Goal: Find specific fact: Find specific fact

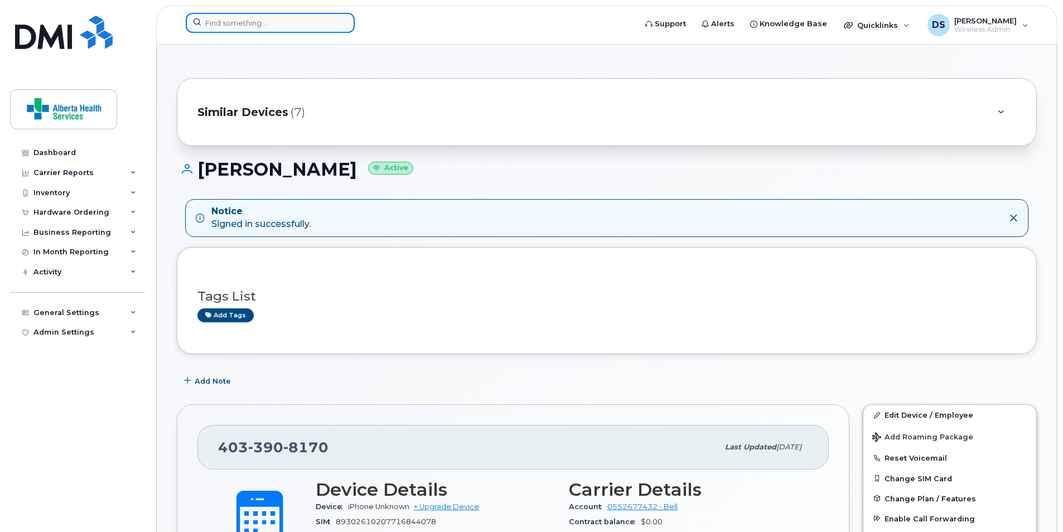
click at [291, 25] on input at bounding box center [270, 23] width 169 height 20
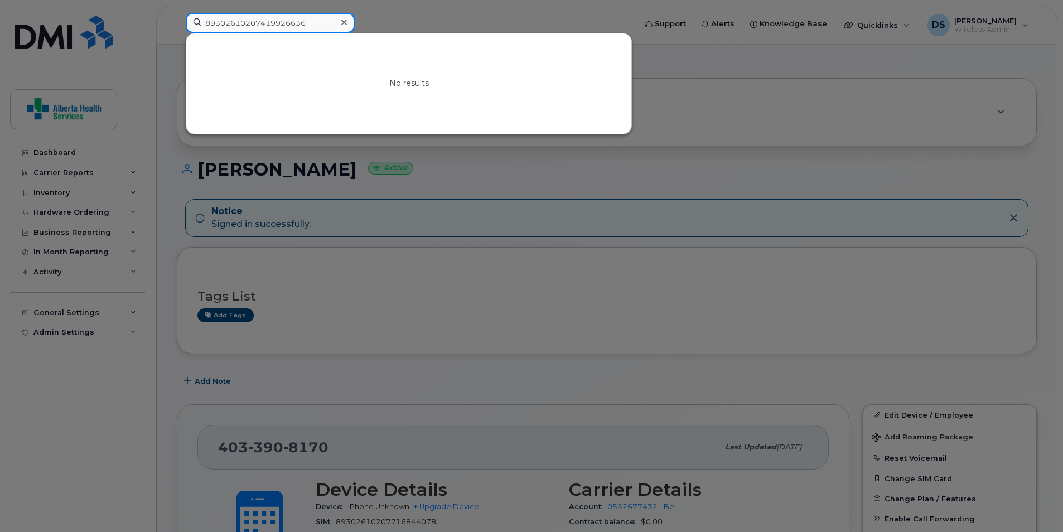
click at [291, 25] on input "89302610207419926636" at bounding box center [270, 23] width 169 height 20
click at [401, 54] on div "No results" at bounding box center [408, 83] width 445 height 100
click at [313, 25] on input "89302610207419926636" at bounding box center [270, 23] width 169 height 20
drag, startPoint x: 675, startPoint y: 175, endPoint x: 675, endPoint y: 169, distance: 6.2
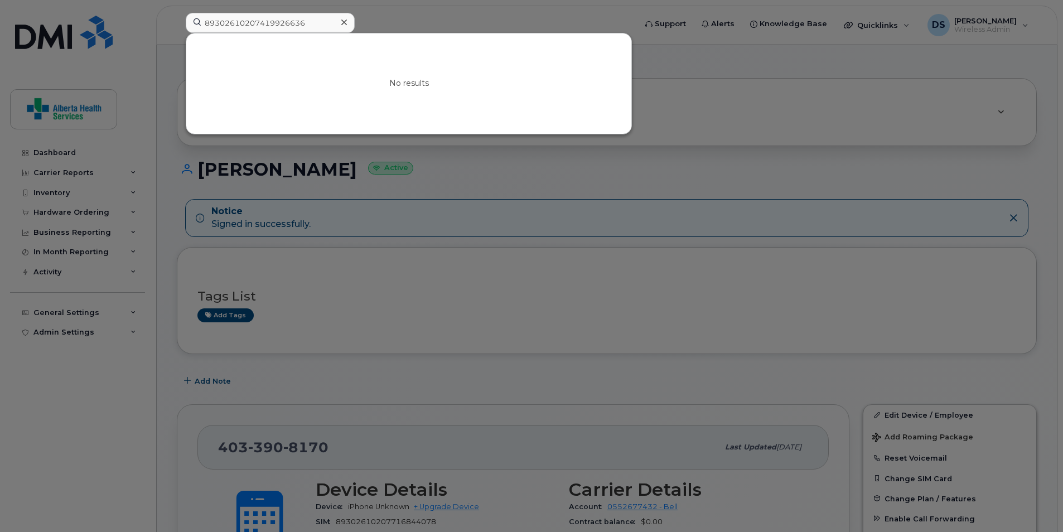
click at [675, 175] on div at bounding box center [531, 266] width 1063 height 532
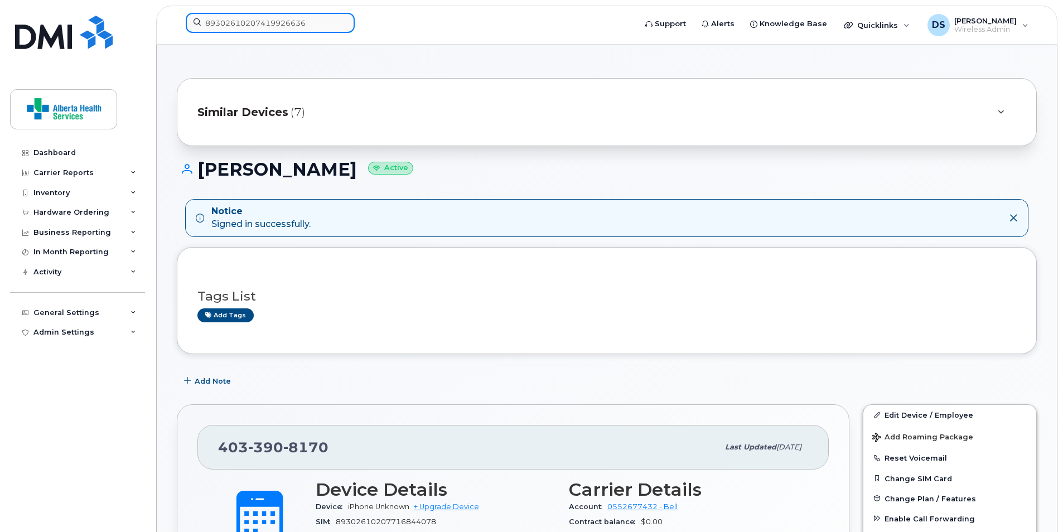
click at [261, 16] on input "89302610207419926636" at bounding box center [270, 23] width 169 height 20
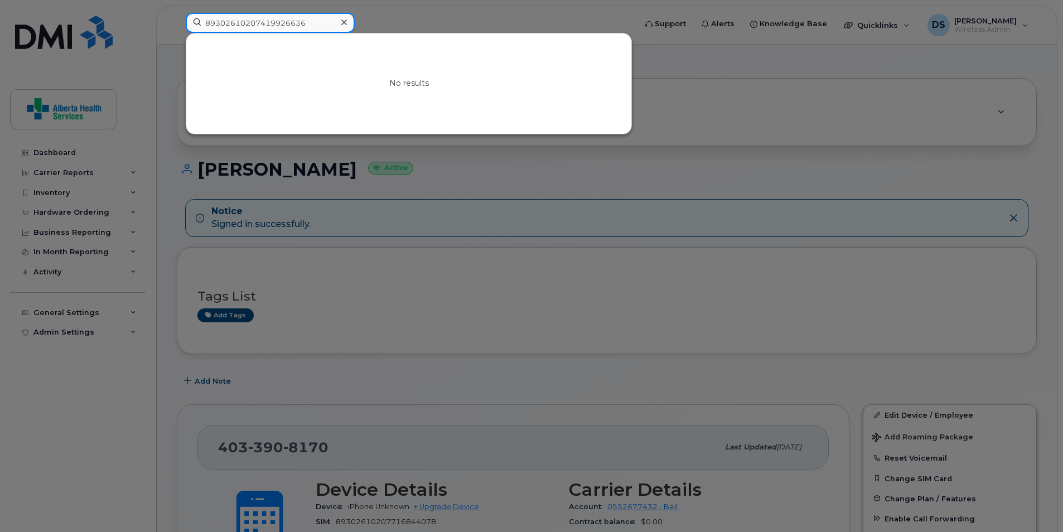
click at [305, 21] on input "89302610207419926636" at bounding box center [270, 23] width 169 height 20
click at [623, 123] on div "No results" at bounding box center [408, 83] width 445 height 100
click at [707, 117] on div at bounding box center [531, 266] width 1063 height 532
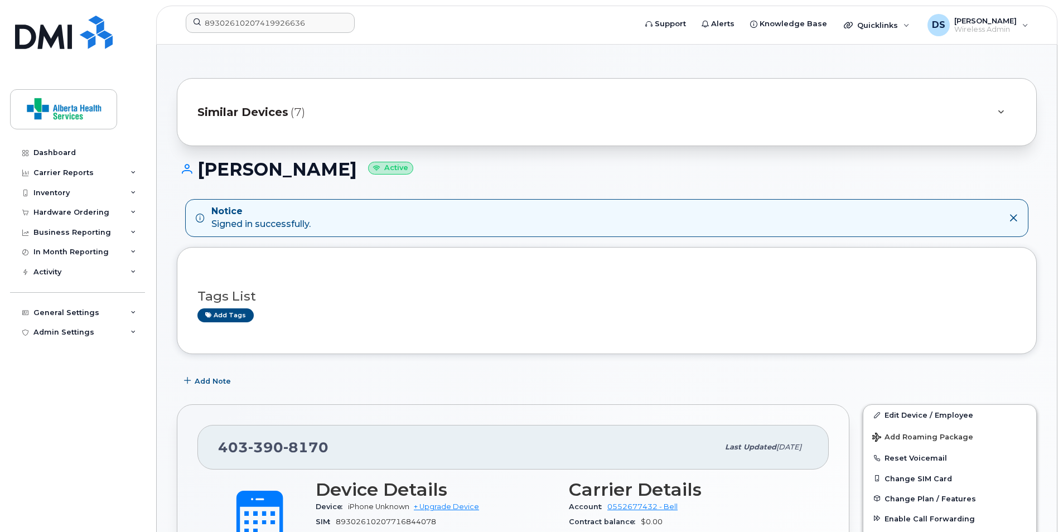
click at [377, 517] on div "SIM [TECHNICAL_ID]" at bounding box center [436, 522] width 240 height 15
copy span "89302610207716844078"
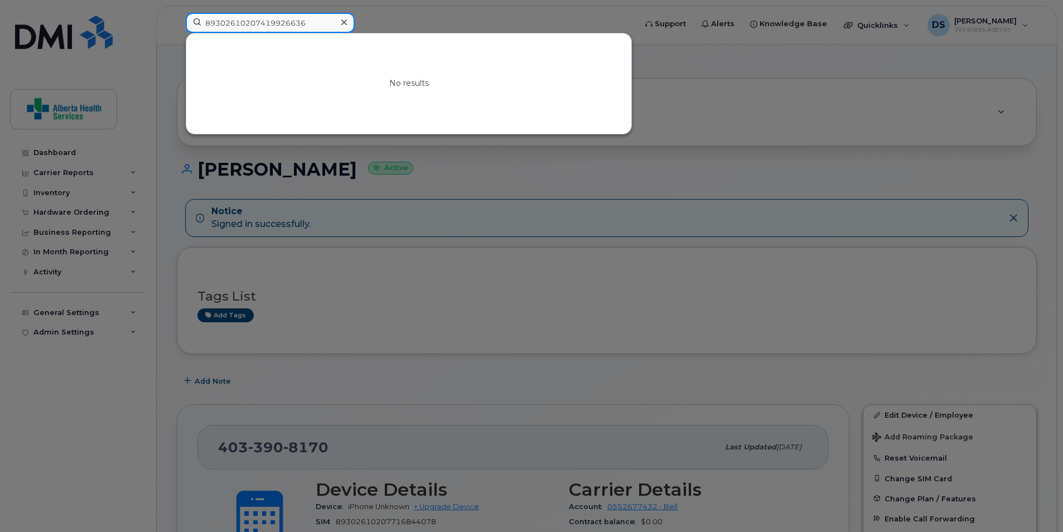
click at [335, 30] on input "89302610207419926636" at bounding box center [270, 23] width 169 height 20
click at [317, 21] on input "89302610207419926636" at bounding box center [270, 23] width 169 height 20
paste input "716844078"
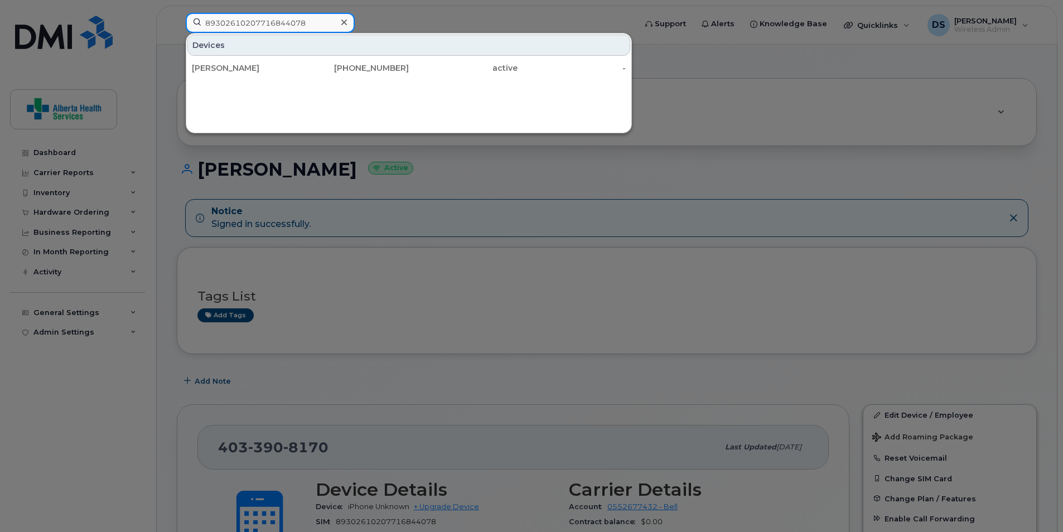
type input "89302610207716844078"
click at [548, 184] on div at bounding box center [531, 266] width 1063 height 532
